Goal: Communication & Community: Answer question/provide support

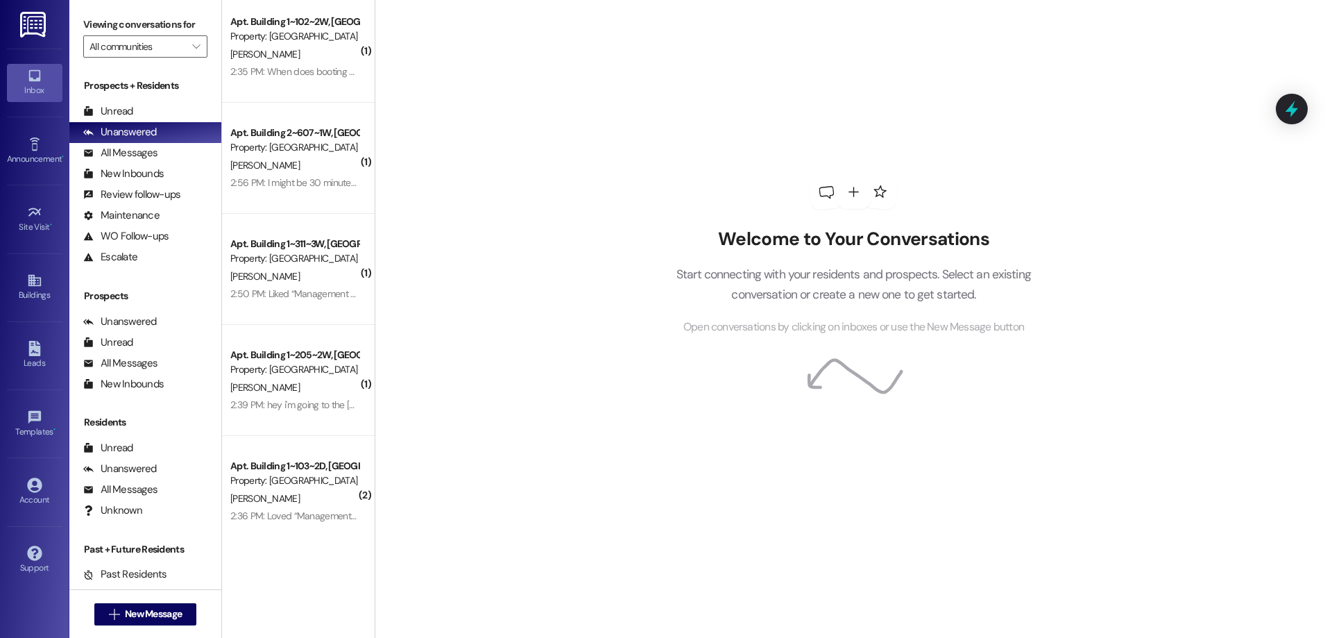
scroll to position [16, 0]
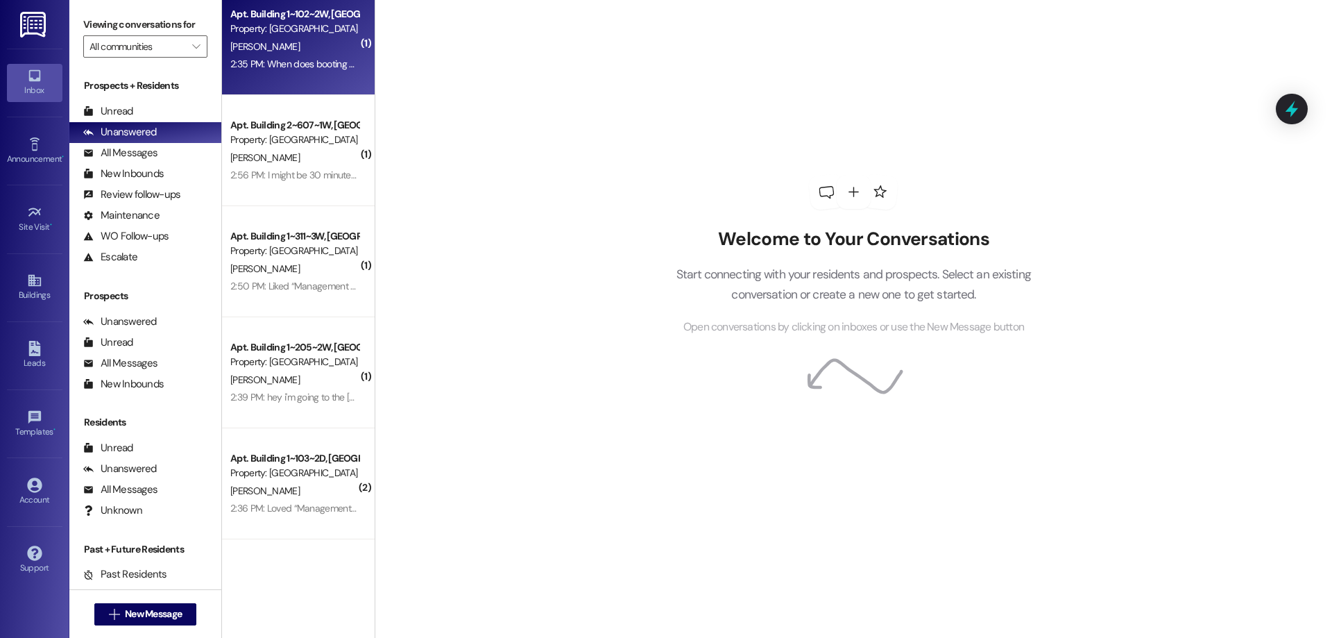
click at [257, 78] on div "Apt. Building 1~102~2W, Building 1 Colonial House Property: [GEOGRAPHIC_DATA] […" at bounding box center [298, 39] width 153 height 111
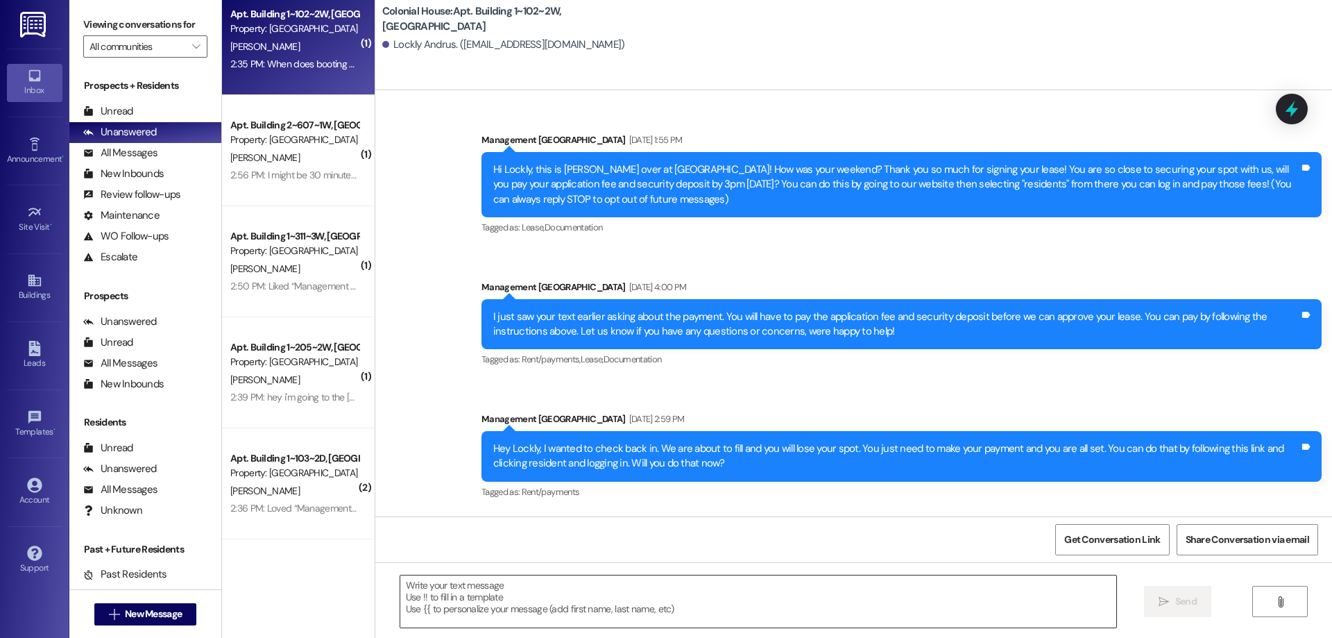
click at [848, 605] on textarea at bounding box center [758, 601] width 716 height 52
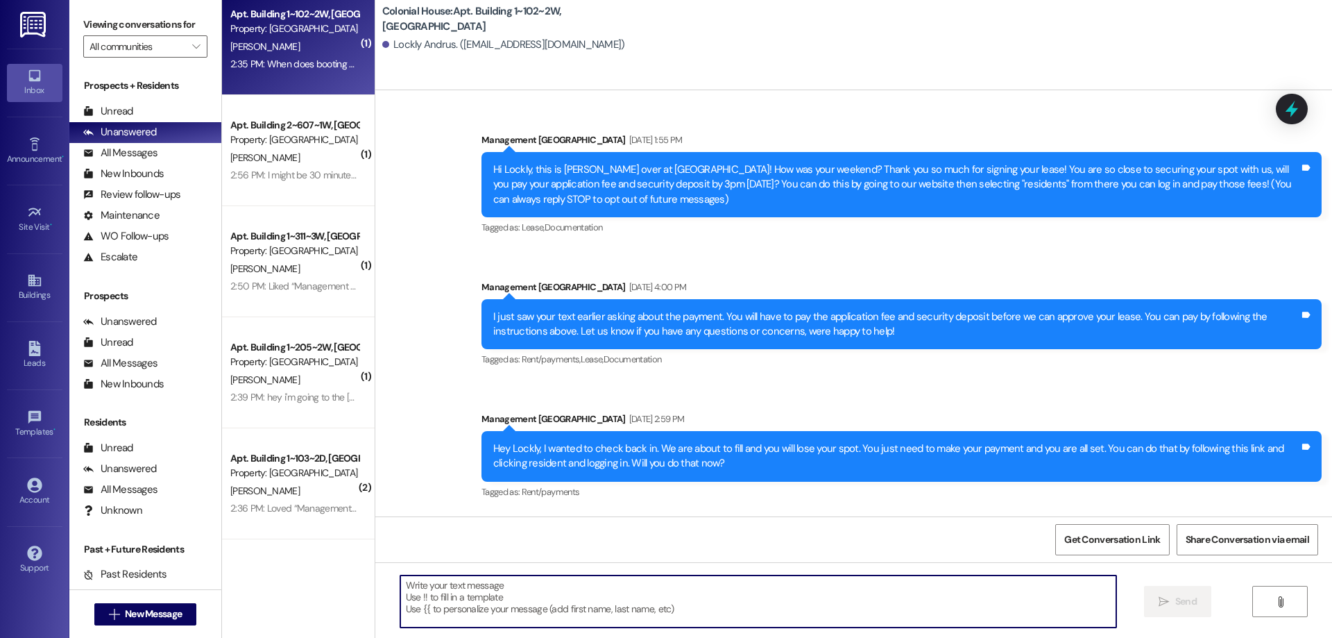
scroll to position [41426, 0]
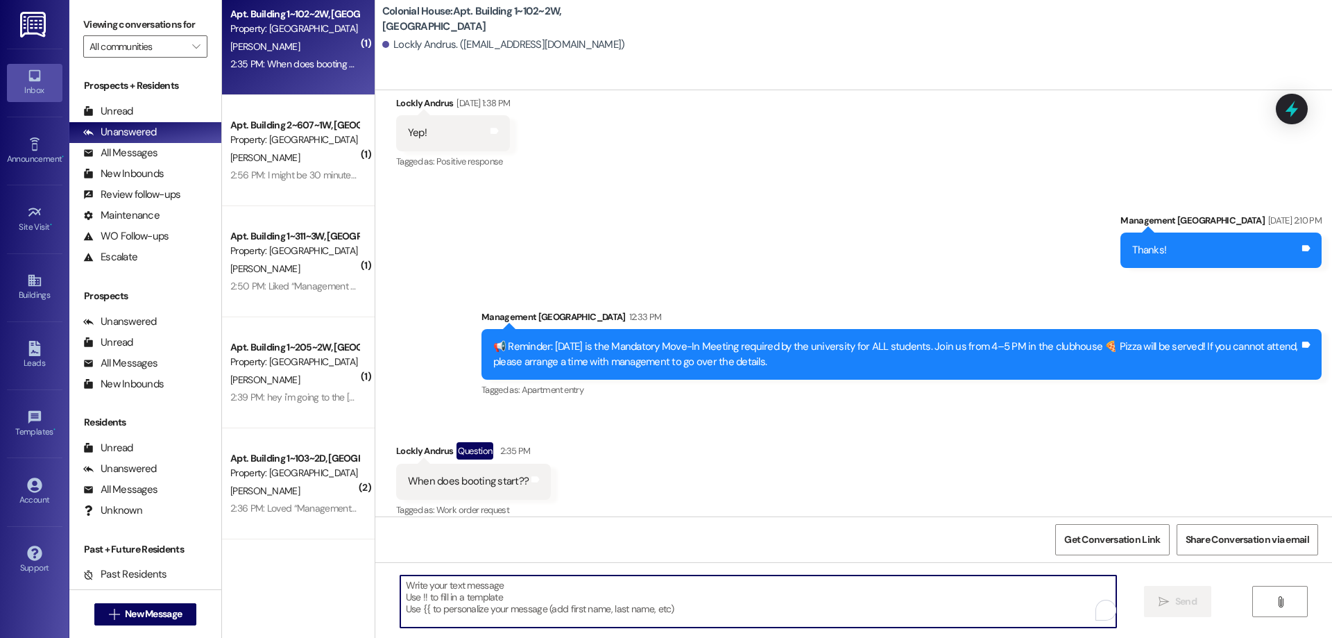
click at [754, 597] on textarea "To enrich screen reader interactions, please activate Accessibility in Grammarl…" at bounding box center [758, 601] width 716 height 52
click at [400, 582] on textarea "the 22nd!" at bounding box center [758, 601] width 716 height 52
type textarea "The 22nd!"
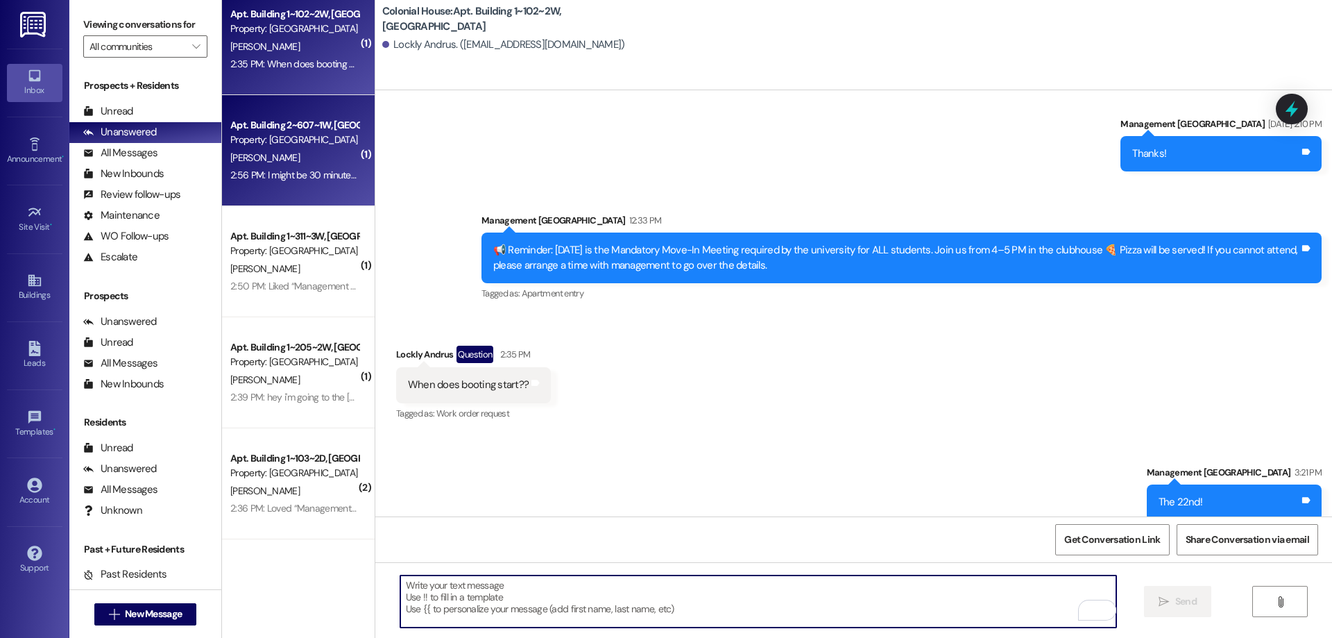
click at [337, 169] on div "2:56 PM: I might be 30 minutes late. I have a class that ends at 4:15. 2:56 PM:…" at bounding box center [365, 175] width 270 height 12
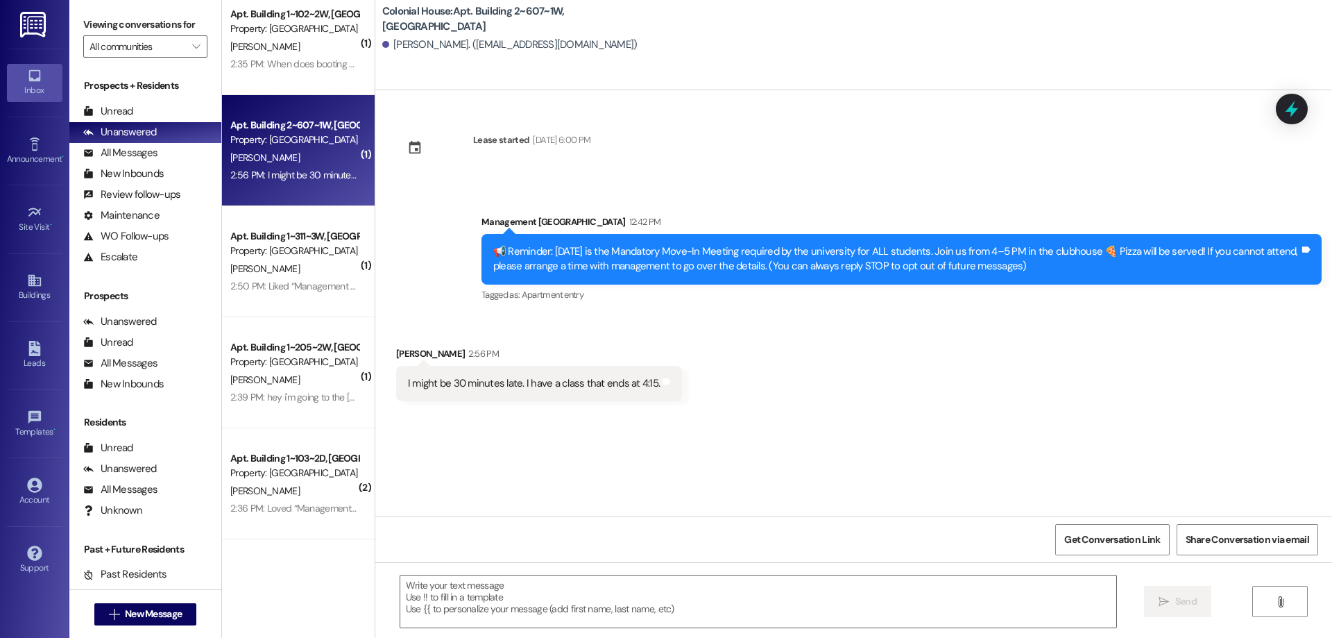
scroll to position [0, 0]
click at [592, 590] on textarea at bounding box center [758, 601] width 716 height 52
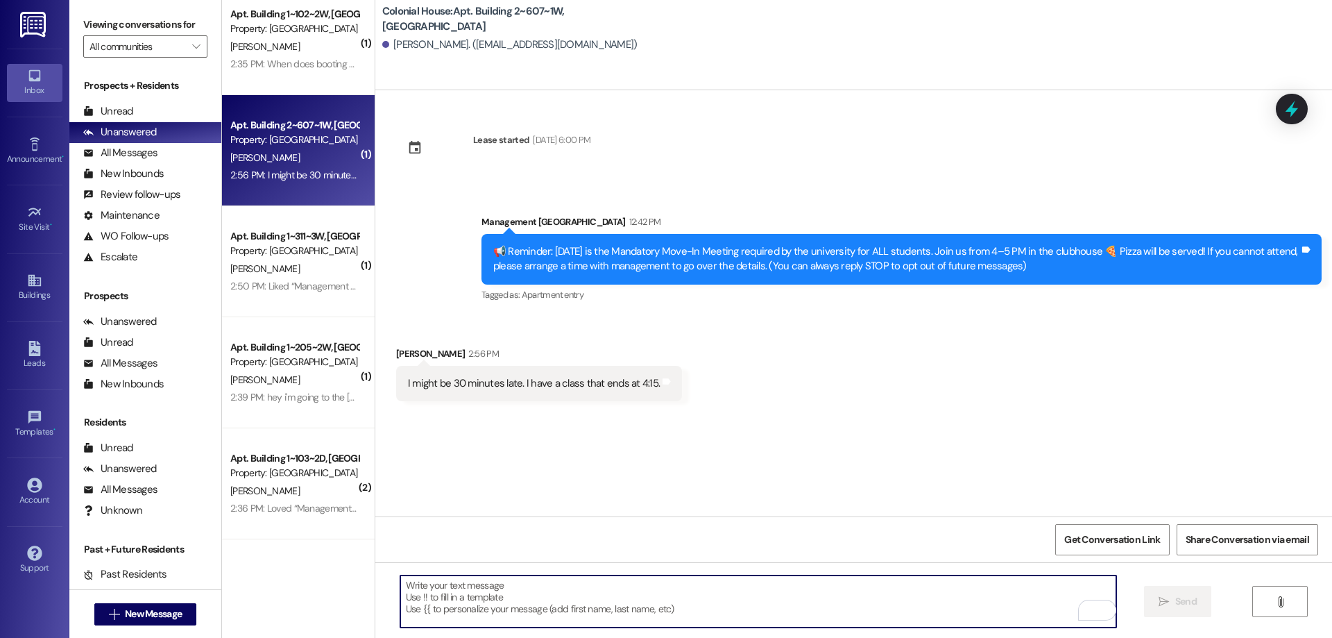
paste textarea "Hi ____ ! This is Rachel with Colonial House. We are so excited that you have s…"
type textarea "Hi ____ ! This is Rachel with Colonial House. We are so excited that you have s…"
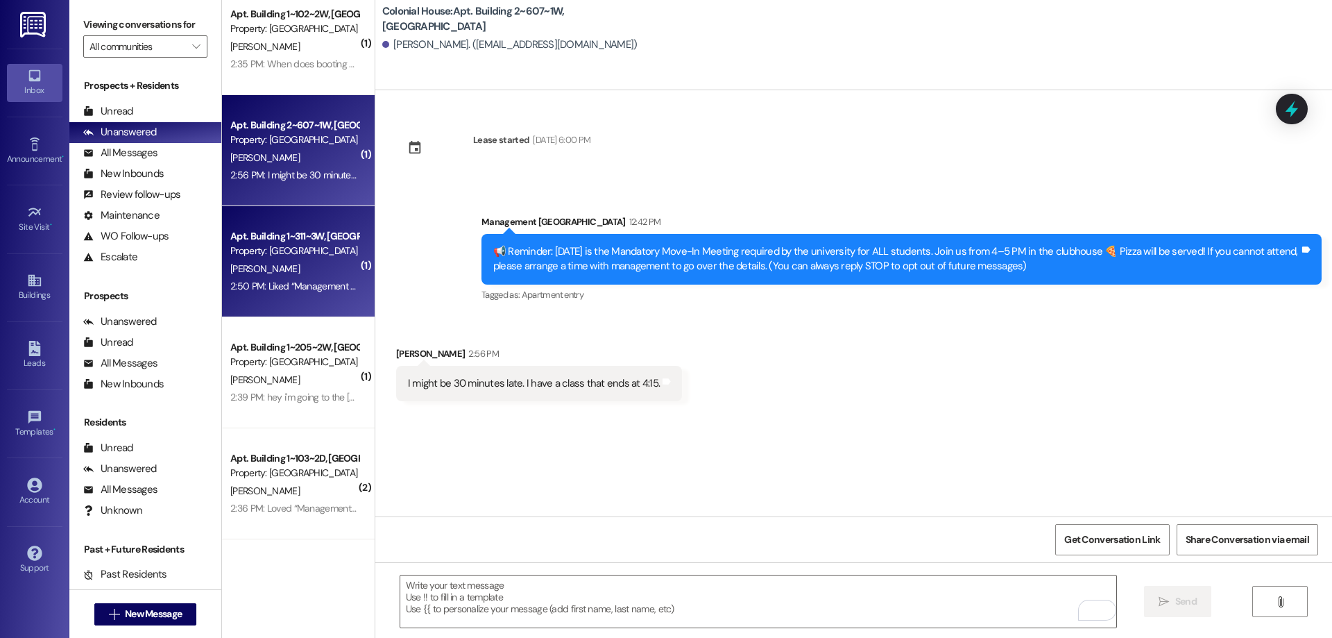
click at [282, 239] on div "Apt. Building 1~311~3W, Building 1 Colonial House" at bounding box center [294, 236] width 128 height 15
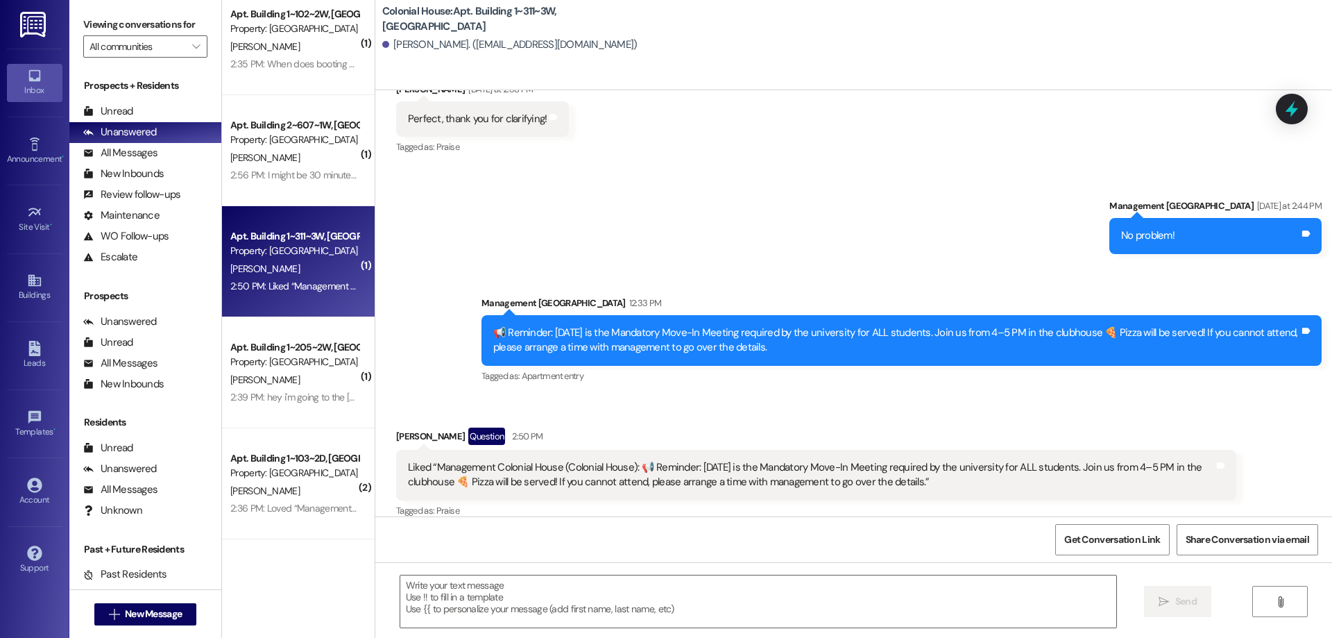
scroll to position [2125, 0]
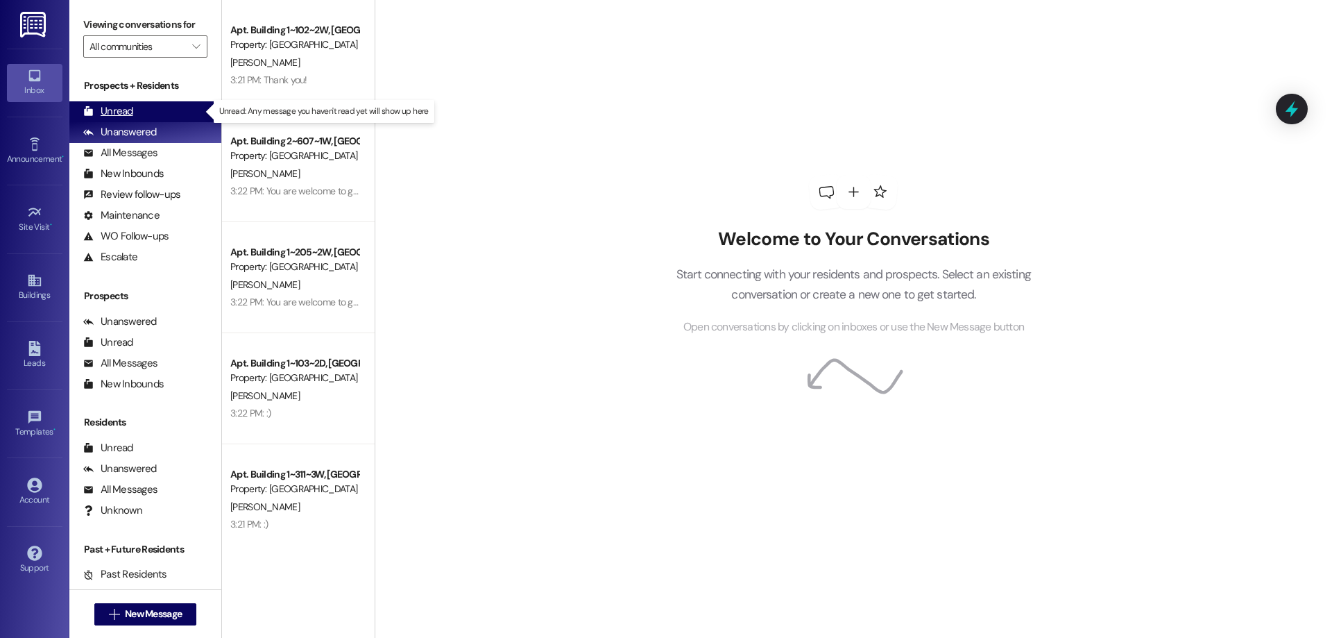
click at [152, 114] on div "Unread (0)" at bounding box center [145, 111] width 152 height 21
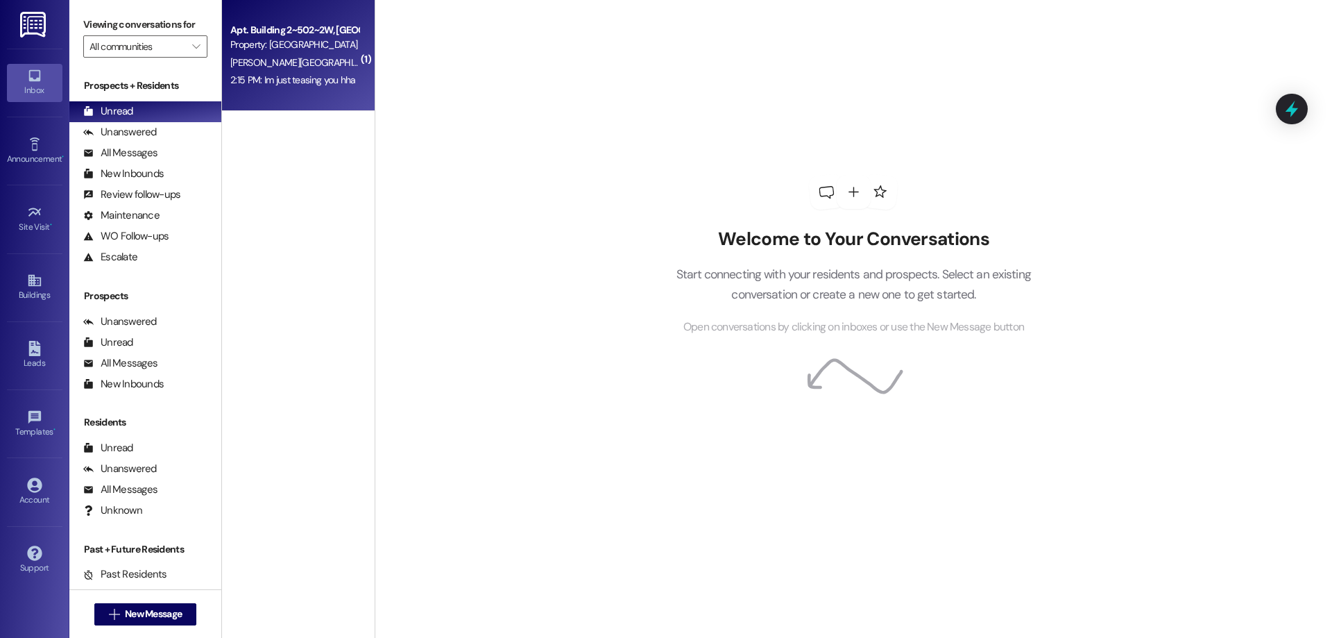
click at [250, 88] on div "2:15 PM: Im just teasing you hha 2:15 PM: Im just teasing you hha" at bounding box center [294, 79] width 131 height 17
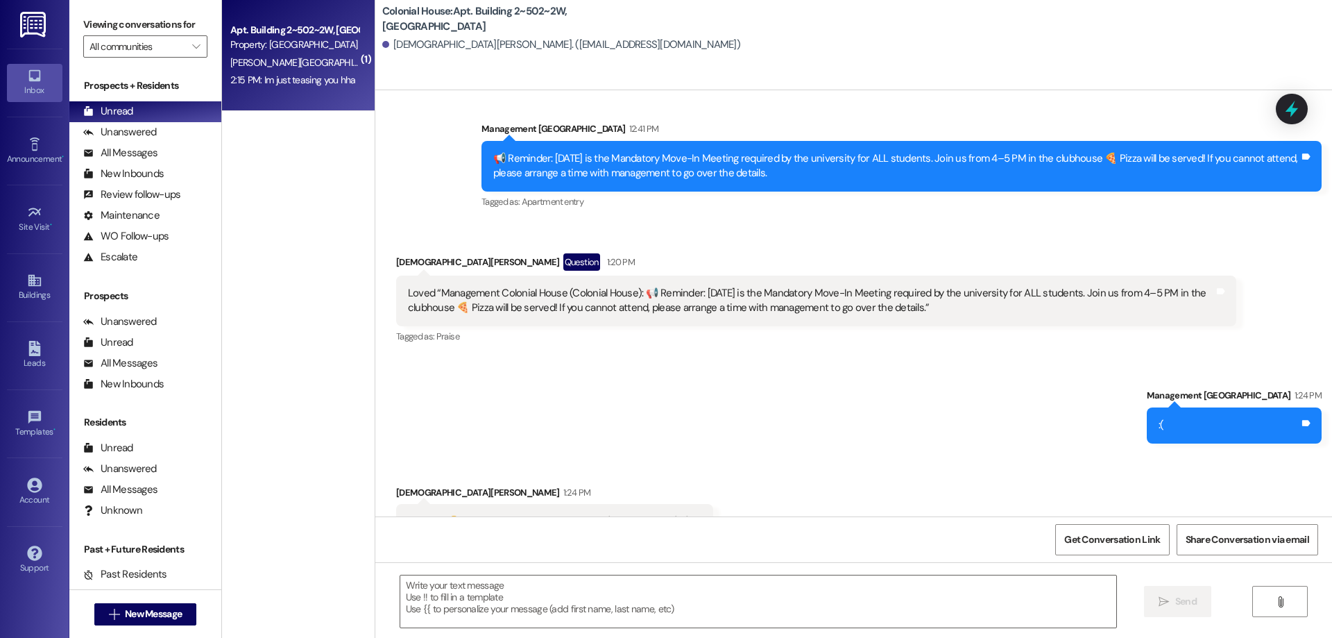
scroll to position [17750, 0]
